Goal: Check status: Check status

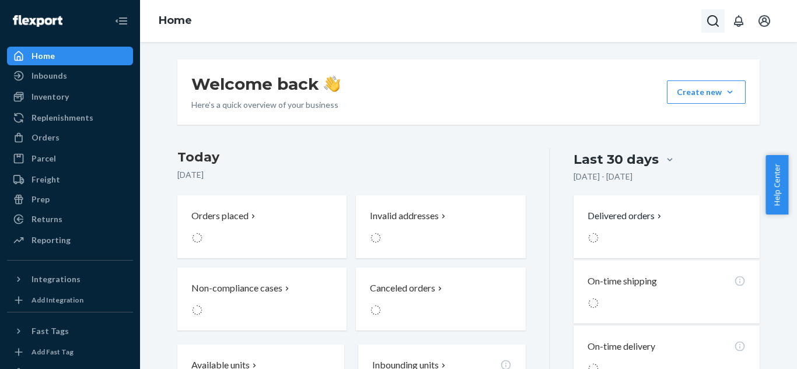
click at [710, 22] on icon "Open Search Box" at bounding box center [713, 21] width 14 height 14
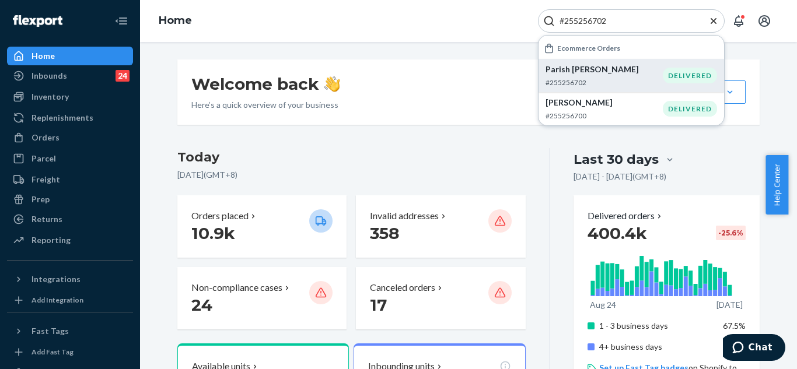
type input "#255256702"
click at [595, 72] on p "Parish [PERSON_NAME]" at bounding box center [604, 70] width 117 height 12
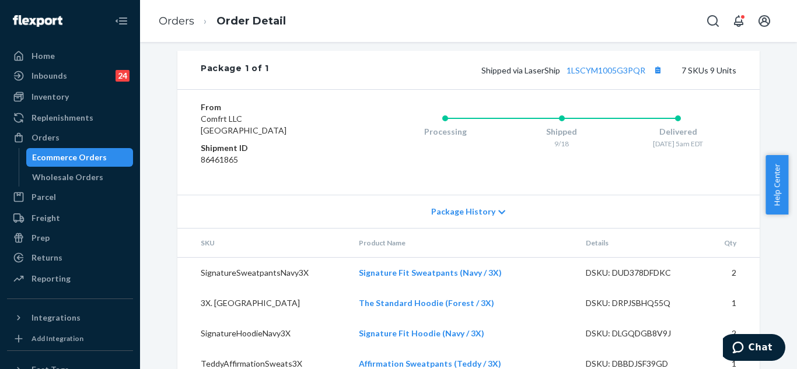
scroll to position [594, 0]
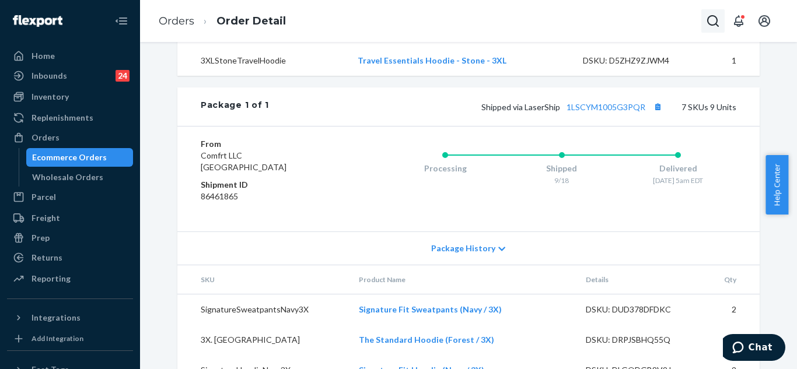
click at [710, 28] on button "Open Search Box" at bounding box center [712, 20] width 23 height 23
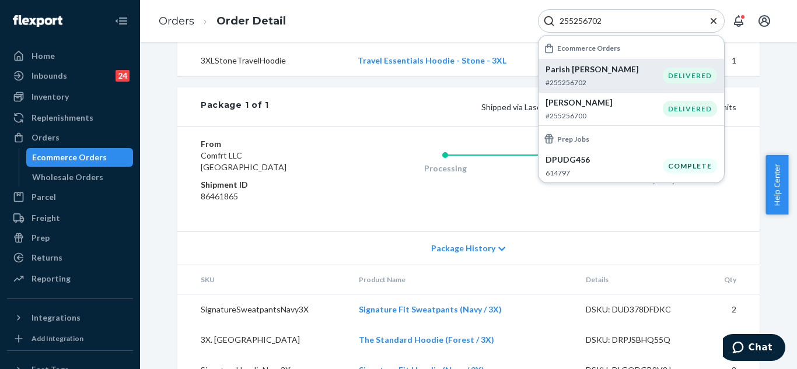
type input "255256702"
click at [619, 71] on p "Parish [PERSON_NAME]" at bounding box center [604, 70] width 117 height 12
click at [713, 16] on icon "Close Search" at bounding box center [714, 21] width 12 height 12
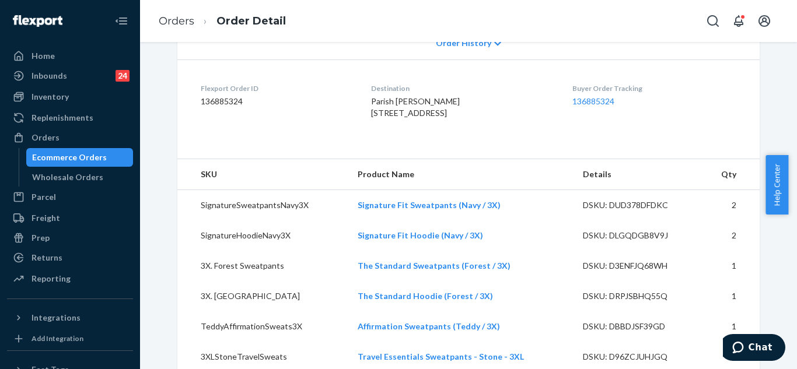
scroll to position [243, 0]
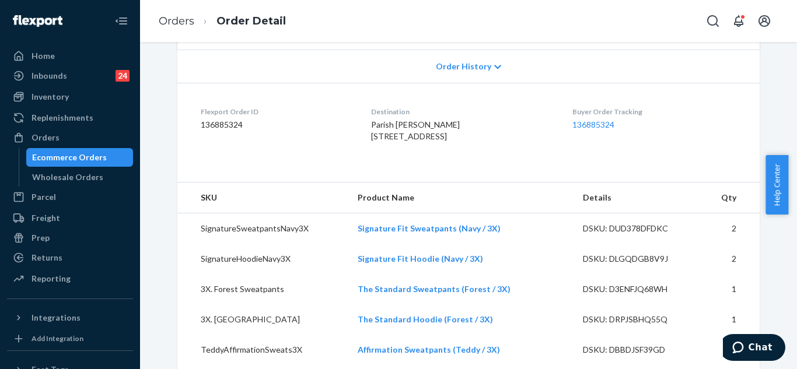
click at [472, 66] on span "Order History" at bounding box center [463, 67] width 55 height 12
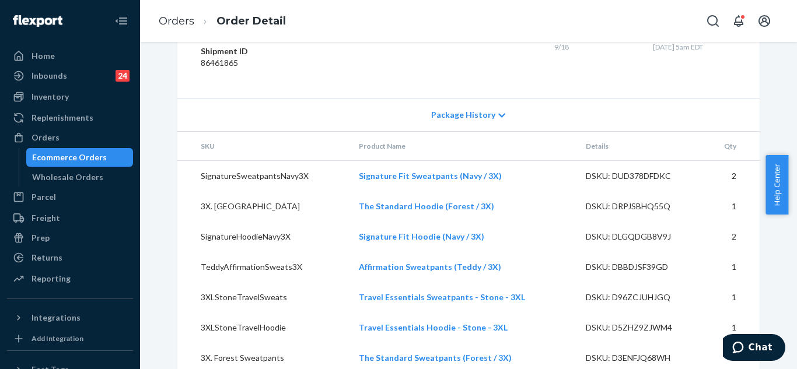
scroll to position [1160, 0]
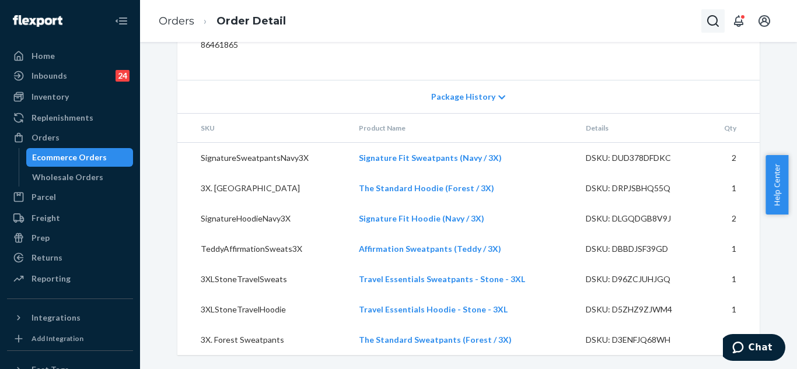
click at [710, 22] on icon "Open Search Box" at bounding box center [713, 21] width 14 height 14
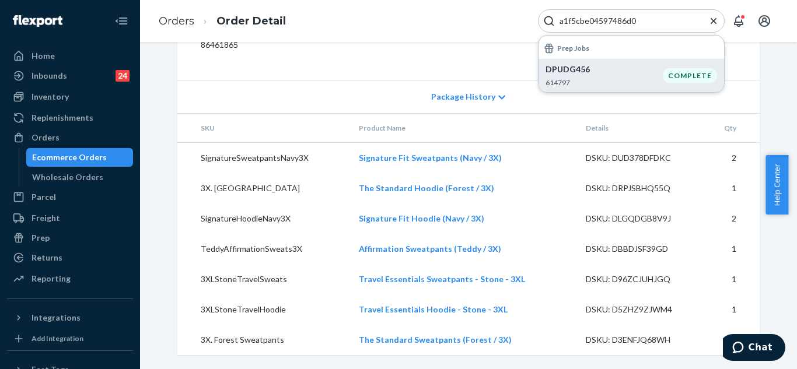
type input "a1f5cbe04597486d0"
click at [653, 70] on p "DPUDG456" at bounding box center [604, 70] width 117 height 12
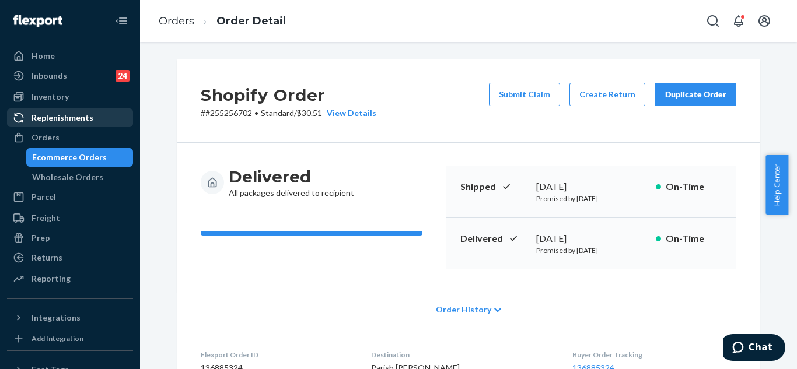
drag, startPoint x: 48, startPoint y: 131, endPoint x: 70, endPoint y: 124, distance: 23.4
click at [48, 131] on div "Orders" at bounding box center [70, 138] width 124 height 16
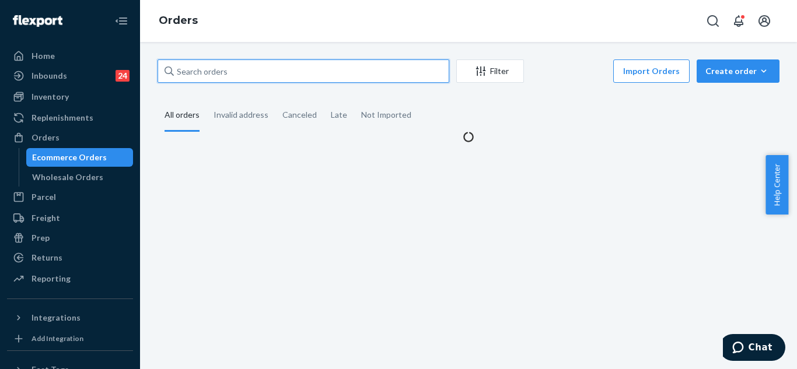
click at [238, 74] on input "text" at bounding box center [304, 71] width 292 height 23
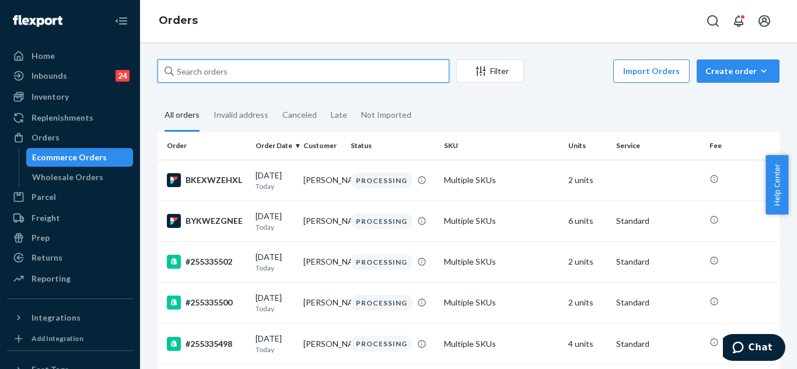
paste input "#255256702 Complete"
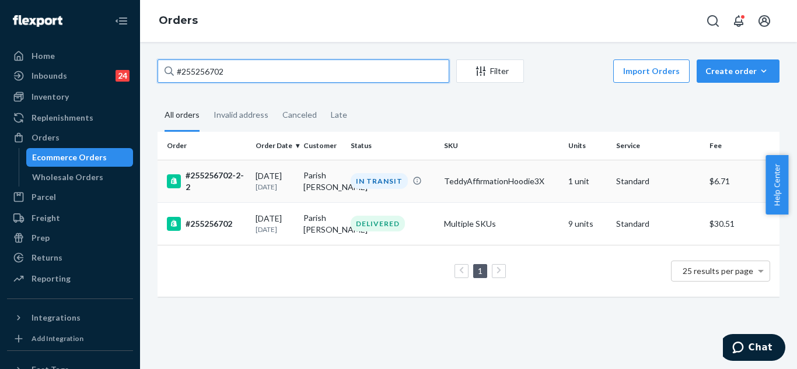
type input "#255256702"
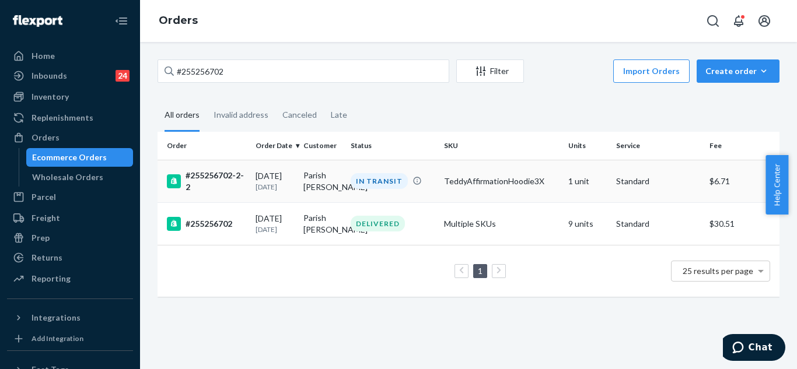
click at [291, 179] on div "[DATE] [DATE]" at bounding box center [275, 181] width 39 height 22
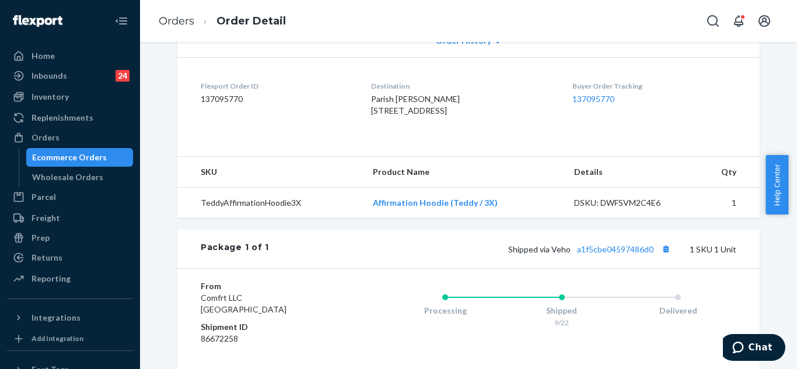
scroll to position [113, 0]
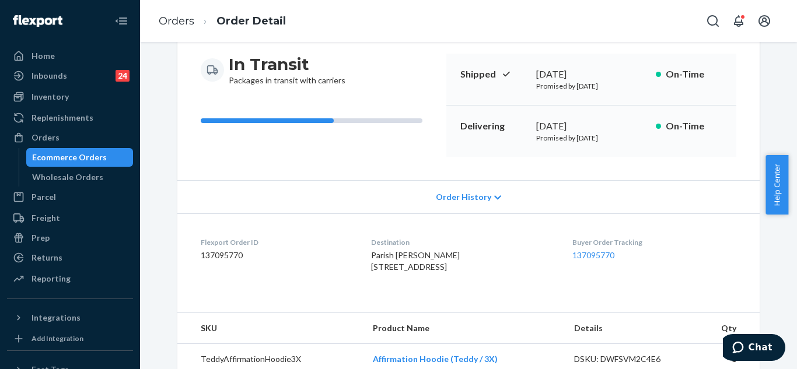
click at [470, 197] on span "Order History" at bounding box center [463, 197] width 55 height 12
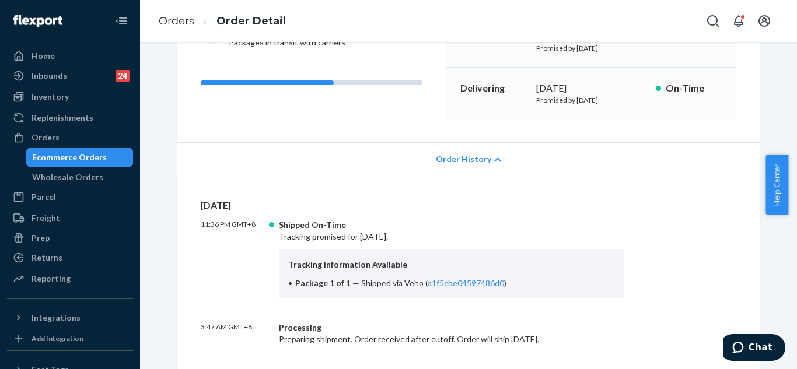
scroll to position [171, 0]
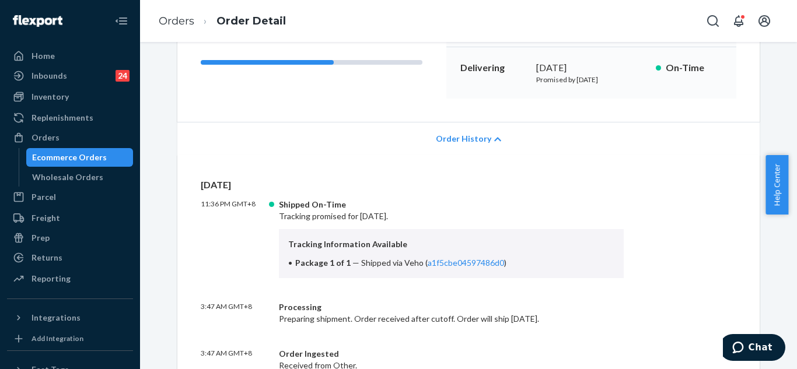
click at [396, 264] on span "Shipped via Veho ( a1f5cbe04597486d0 )" at bounding box center [433, 263] width 145 height 10
drag, startPoint x: 355, startPoint y: 263, endPoint x: 500, endPoint y: 261, distance: 145.3
click at [500, 261] on li "Package 1 of 1 — Shipped via Veho ( a1f5cbe04597486d0 )" at bounding box center [451, 263] width 326 height 12
copy span "Shipped via Veho ( a1f5cbe04597486d0 )"
